Goal: Find specific page/section: Find specific page/section

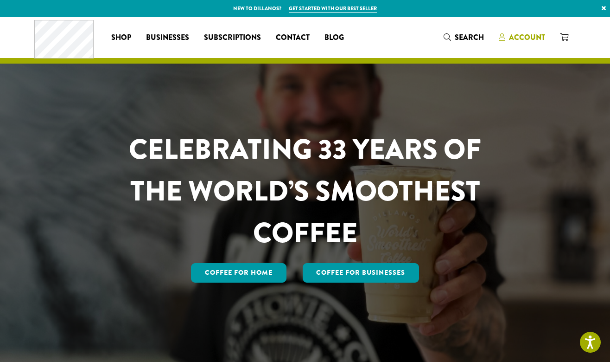
click at [513, 38] on span "Account" at bounding box center [527, 37] width 36 height 11
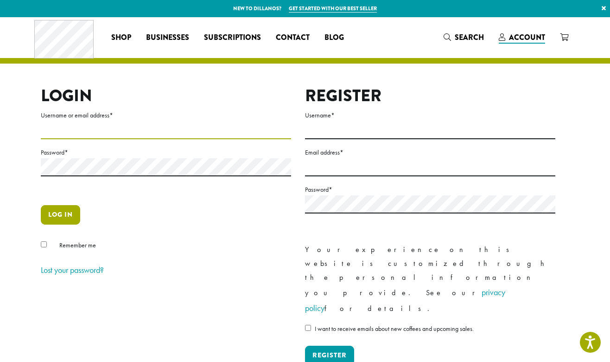
type input "**********"
click at [55, 213] on button "Log in" at bounding box center [60, 214] width 39 height 19
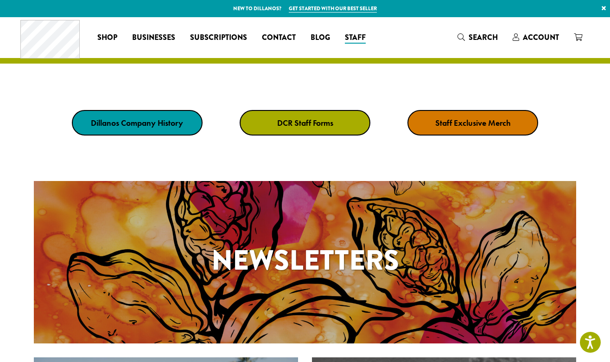
click at [335, 130] on link "DCR Staff Forms" at bounding box center [305, 123] width 131 height 26
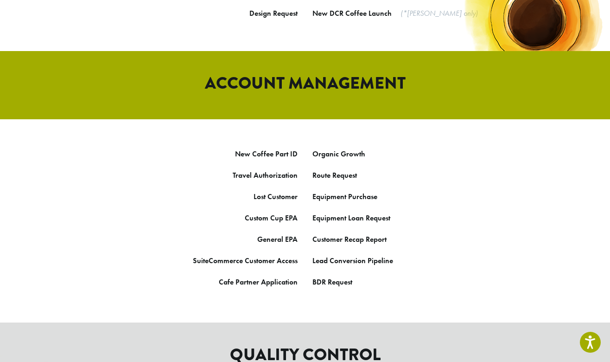
scroll to position [452, 0]
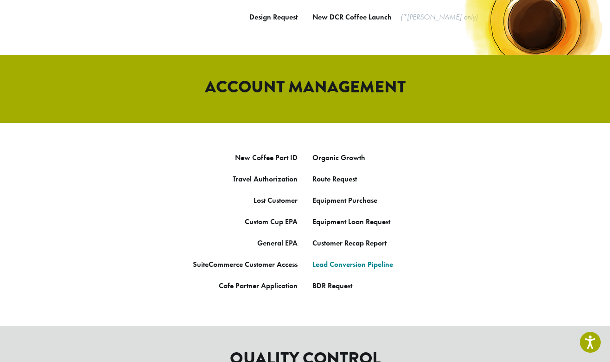
click at [331, 259] on link "Lead Conversion Pipeline" at bounding box center [353, 264] width 81 height 10
